Goal: Information Seeking & Learning: Learn about a topic

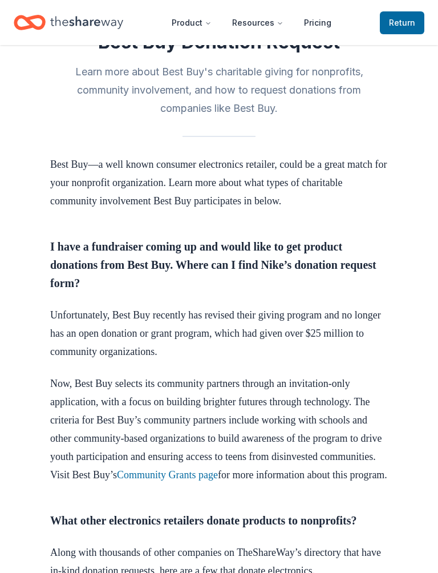
scroll to position [256, 0]
click at [117, 480] on link "Community Grants page" at bounding box center [167, 474] width 101 height 11
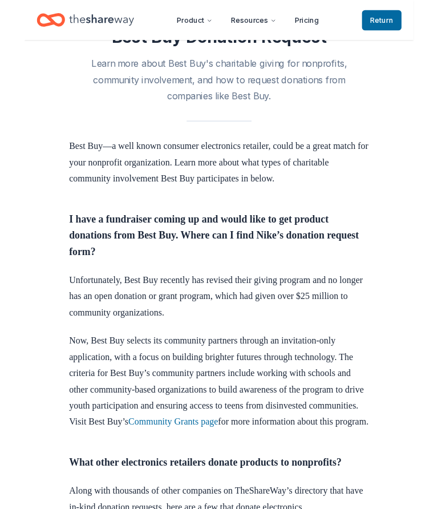
scroll to position [288, 0]
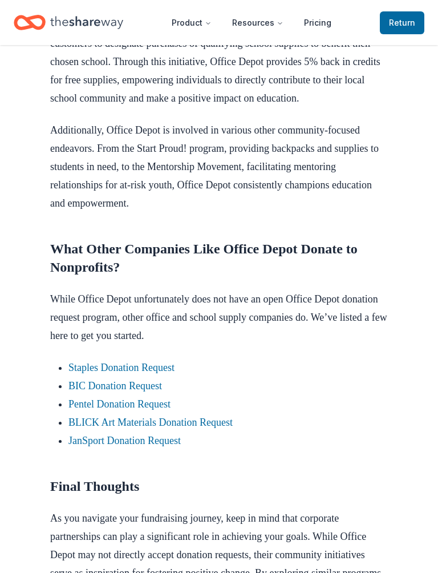
scroll to position [715, 0]
click at [98, 373] on link "Staples Donation Request" at bounding box center [121, 367] width 106 height 11
click at [116, 362] on link "Staples Donation Request" at bounding box center [121, 367] width 106 height 11
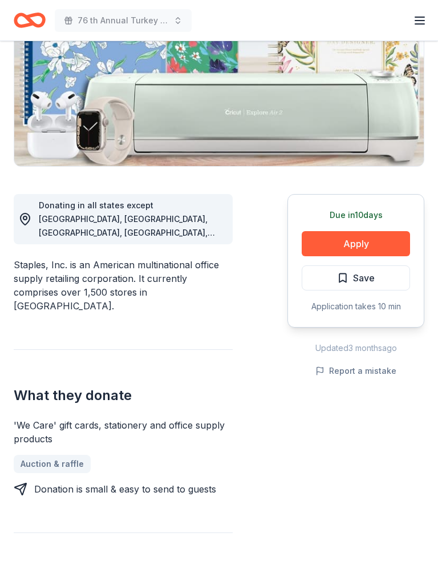
scroll to position [180, 0]
click at [49, 455] on link "Auction & raffle" at bounding box center [52, 464] width 77 height 18
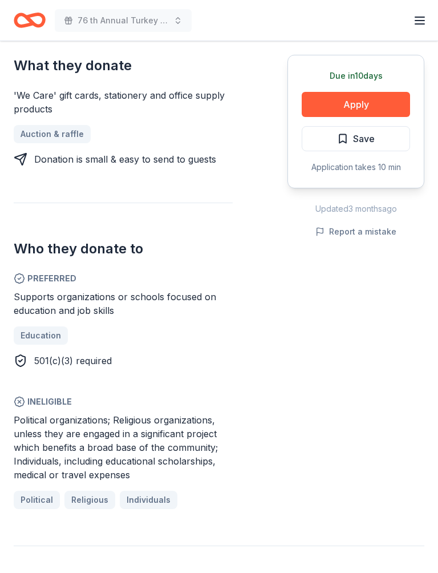
scroll to position [524, 0]
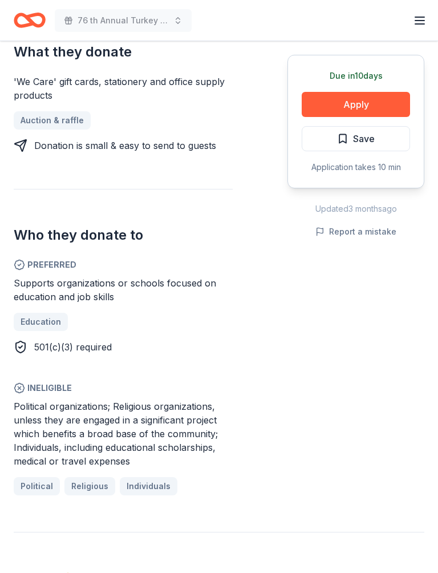
click at [86, 479] on span "Religious" at bounding box center [89, 486] width 37 height 14
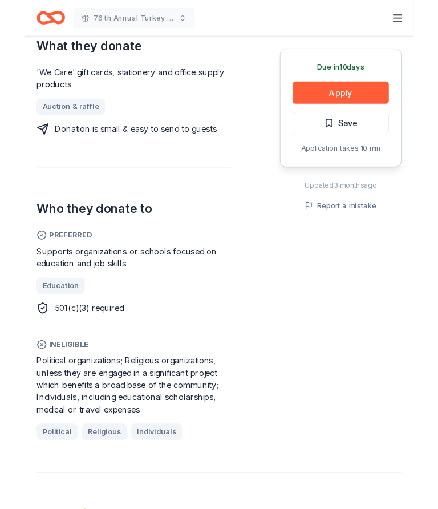
scroll to position [556, 0]
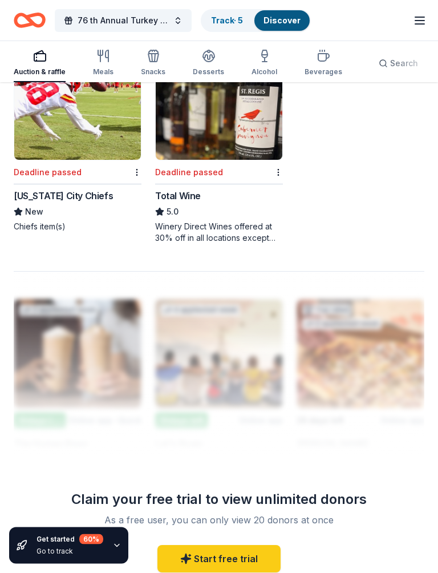
scroll to position [1459, 0]
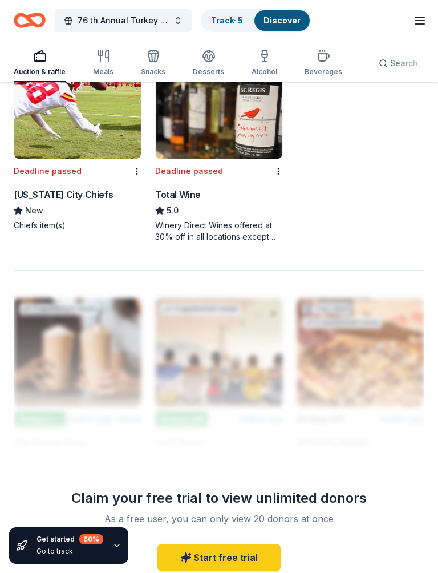
click at [42, 378] on div at bounding box center [219, 361] width 411 height 183
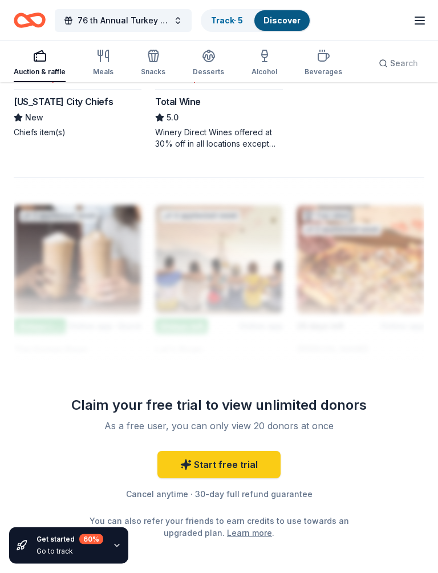
scroll to position [1552, 0]
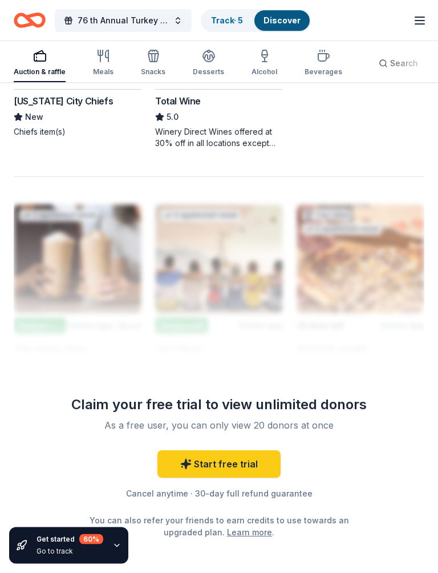
click at [204, 461] on link "Start free trial" at bounding box center [219, 464] width 123 height 27
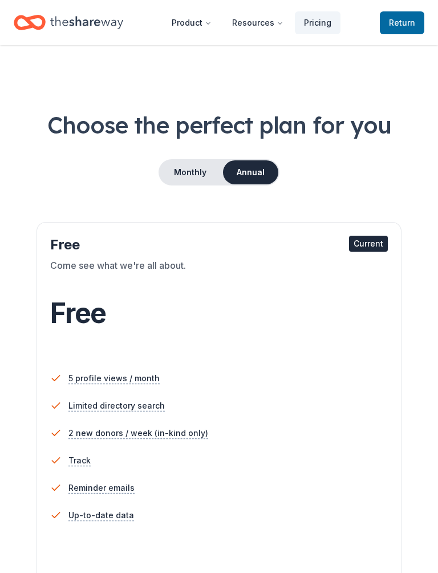
click at [371, 244] on div "Current" at bounding box center [368, 244] width 39 height 16
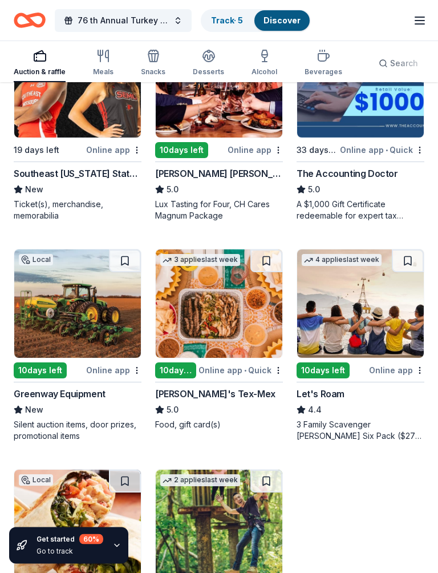
scroll to position [1041, 0]
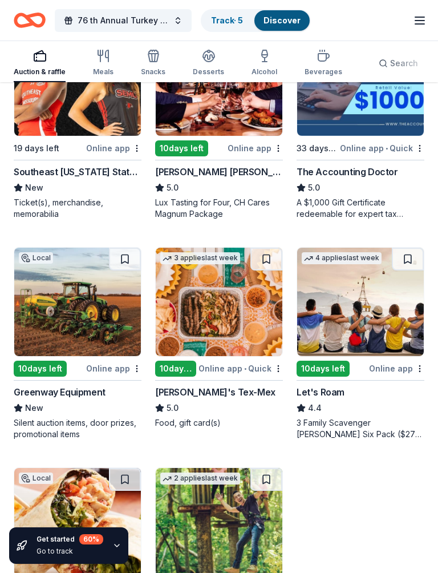
click at [58, 342] on img at bounding box center [77, 302] width 127 height 108
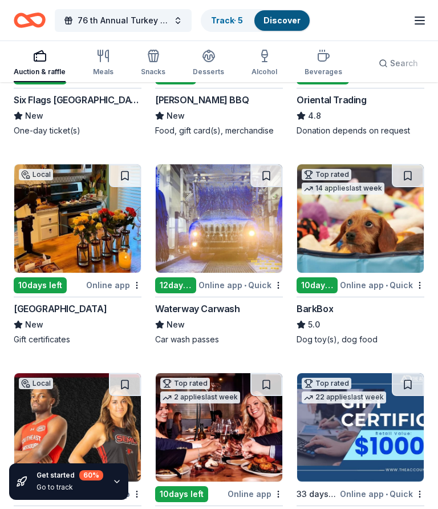
scroll to position [694, 0]
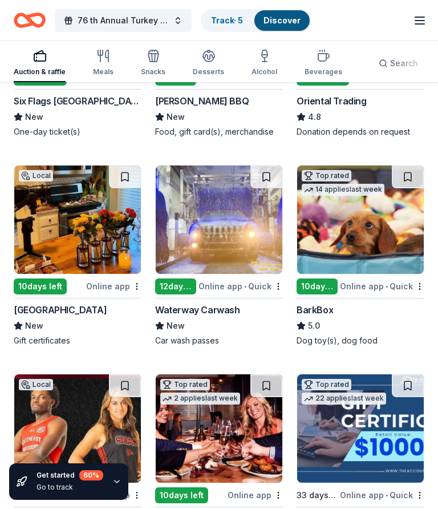
click at [59, 241] on img at bounding box center [77, 219] width 127 height 108
